Goal: Navigation & Orientation: Find specific page/section

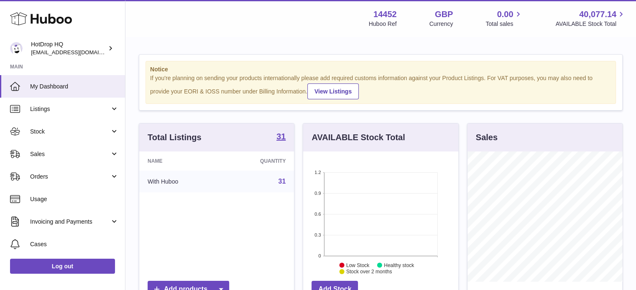
scroll to position [130, 155]
click at [50, 108] on span "Listings" at bounding box center [70, 109] width 80 height 8
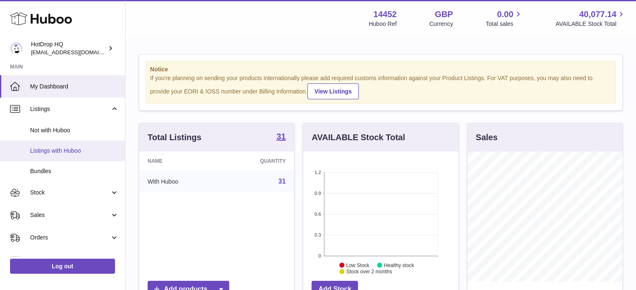
click at [54, 150] on span "Listings with Huboo" at bounding box center [74, 151] width 89 height 8
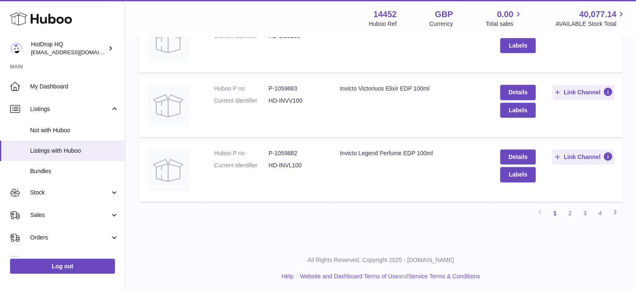
scroll to position [592, 0]
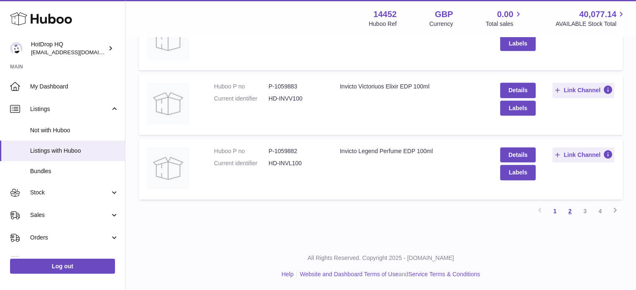
click at [568, 211] on link "2" at bounding box center [569, 211] width 15 height 15
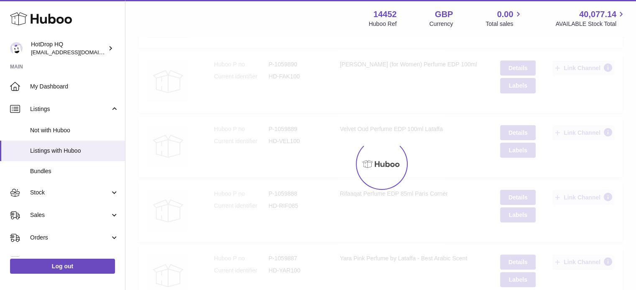
scroll to position [38, 0]
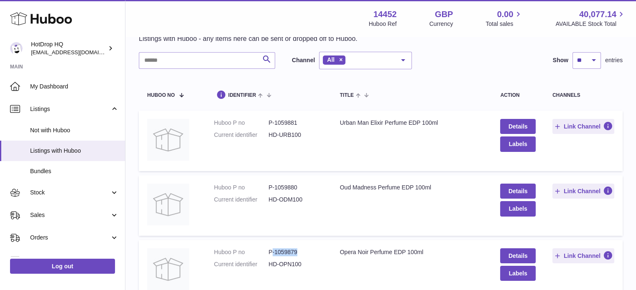
drag, startPoint x: 303, startPoint y: 250, endPoint x: 273, endPoint y: 249, distance: 30.5
click at [273, 249] on dd "P-1059879" at bounding box center [295, 253] width 54 height 8
copy dd "-1059879"
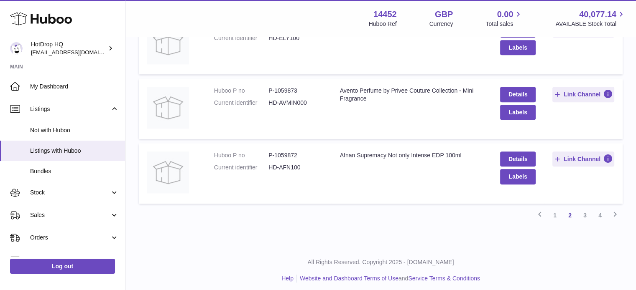
scroll to position [592, 0]
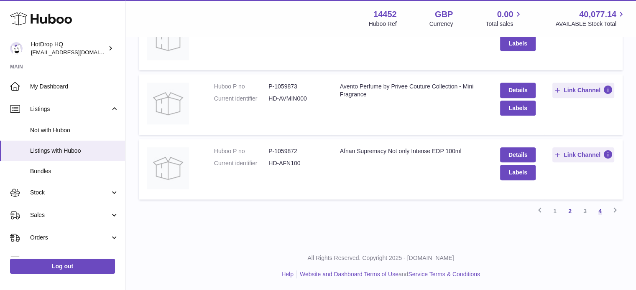
click at [601, 212] on link "4" at bounding box center [599, 211] width 15 height 15
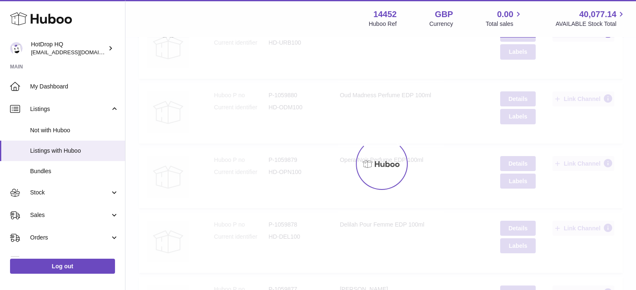
scroll to position [10, 0]
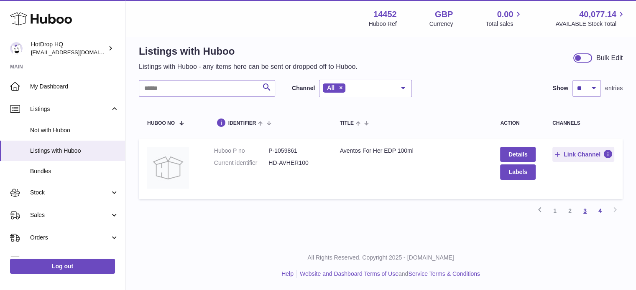
click at [585, 212] on link "3" at bounding box center [584, 210] width 15 height 15
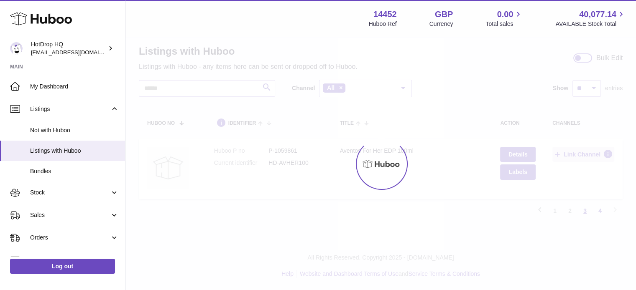
scroll to position [38, 0]
